Goal: Task Accomplishment & Management: Manage account settings

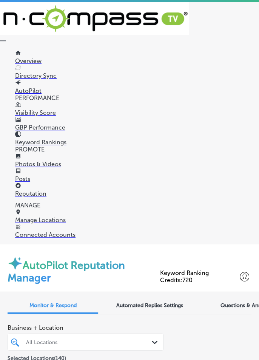
type textarea "x"
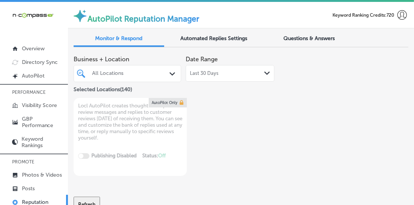
click at [227, 77] on div "Last 30 Days Path Created with Sketch." at bounding box center [230, 73] width 89 height 17
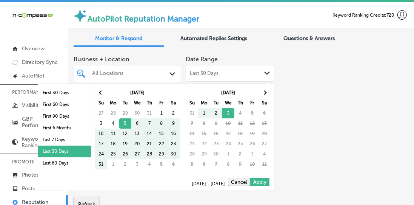
click at [73, 139] on li "Last 7 Days" at bounding box center [64, 140] width 53 height 12
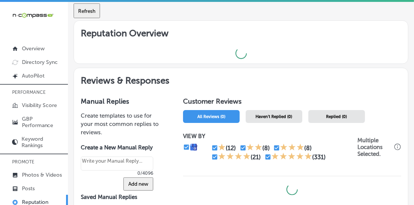
scroll to position [200, 0]
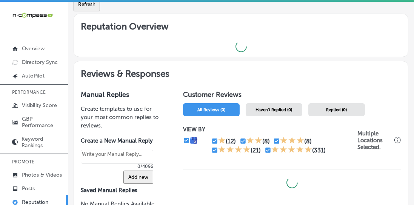
click at [288, 108] on span "Haven't Replied (0)" at bounding box center [274, 109] width 37 height 5
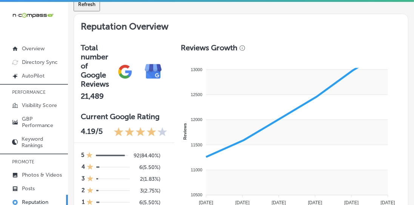
type textarea "x"
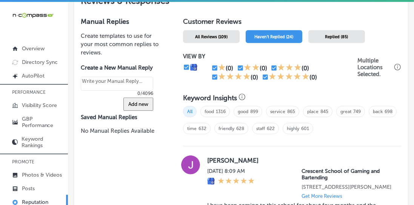
scroll to position [428, 0]
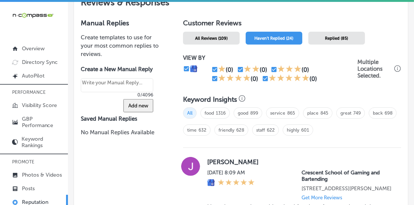
click at [266, 77] on input "checkbox" at bounding box center [265, 78] width 7 height 7
checkbox input "false"
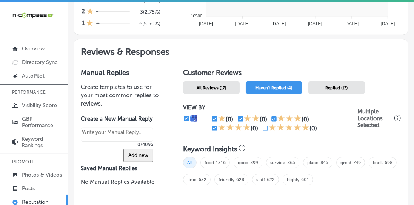
click at [215, 174] on span "friendly 628" at bounding box center [231, 179] width 34 height 11
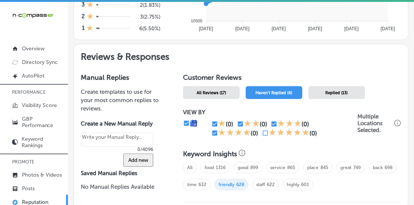
click at [187, 167] on span "All" at bounding box center [190, 167] width 14 height 11
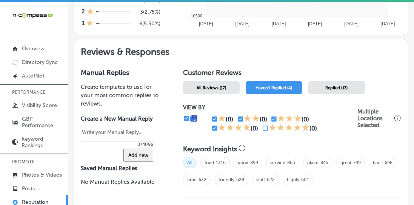
click at [215, 174] on span "friendly 628" at bounding box center [231, 179] width 34 height 11
type textarea "x"
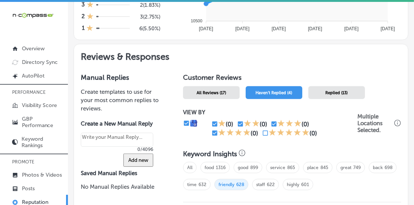
scroll to position [373, 0]
click at [213, 130] on input "checkbox" at bounding box center [214, 133] width 7 height 7
checkbox input "false"
click at [190, 163] on span "All" at bounding box center [190, 167] width 14 height 11
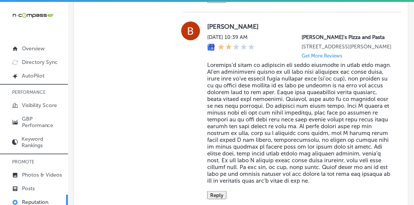
scroll to position [28, 0]
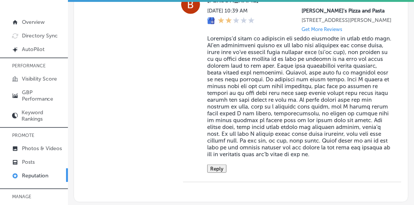
type textarea "x"
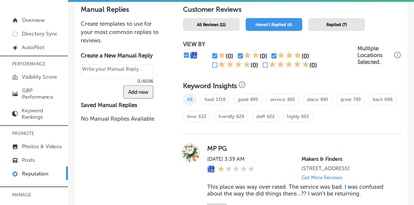
scroll to position [412, 0]
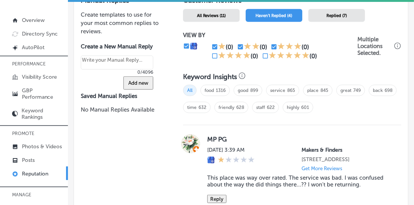
click at [217, 44] on input "checkbox" at bounding box center [214, 46] width 7 height 7
checkbox input "false"
type textarea "x"
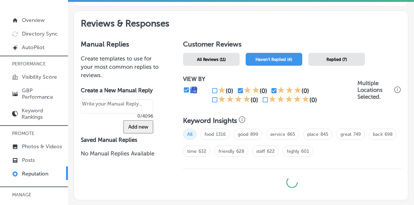
click at [239, 89] on input "checkbox" at bounding box center [240, 90] width 7 height 7
checkbox input "false"
type textarea "x"
click at [275, 87] on input "checkbox" at bounding box center [274, 90] width 7 height 7
checkbox input "false"
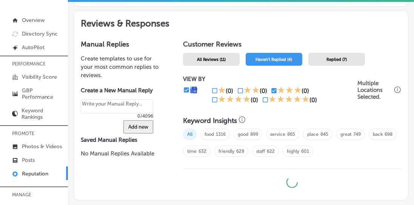
type textarea "x"
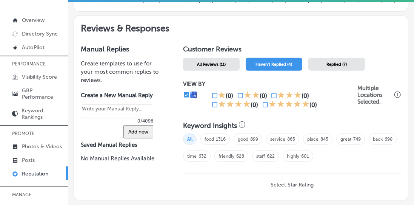
click at [262, 103] on input "checkbox" at bounding box center [265, 104] width 7 height 7
checkbox input "true"
type textarea "x"
click at [216, 102] on input "checkbox" at bounding box center [214, 104] width 7 height 7
checkbox input "true"
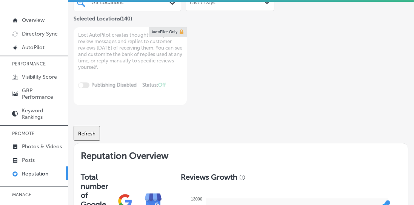
scroll to position [0, 0]
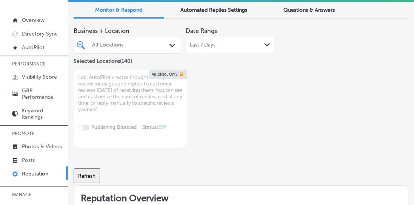
type textarea "x"
